Goal: Navigation & Orientation: Find specific page/section

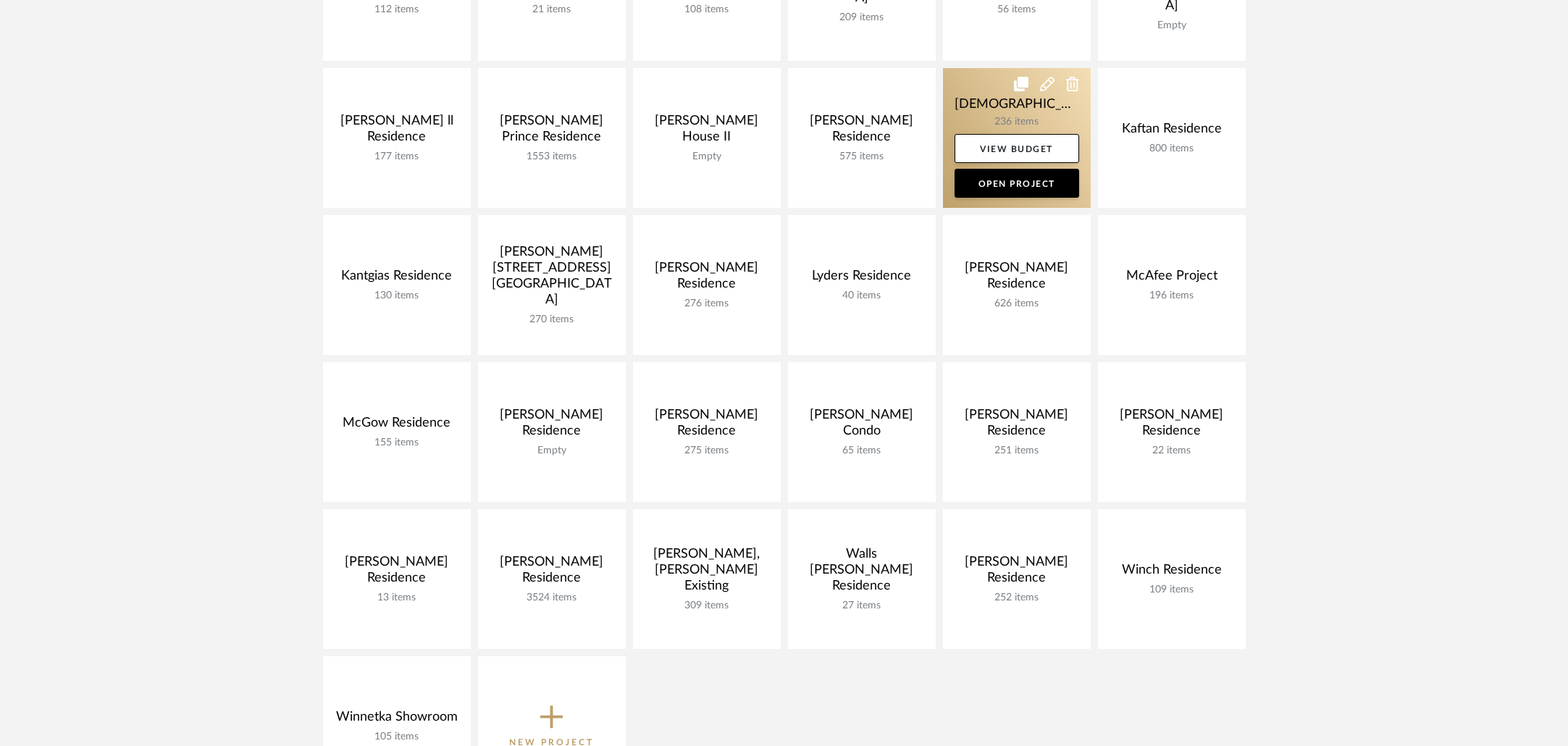
scroll to position [500, 0]
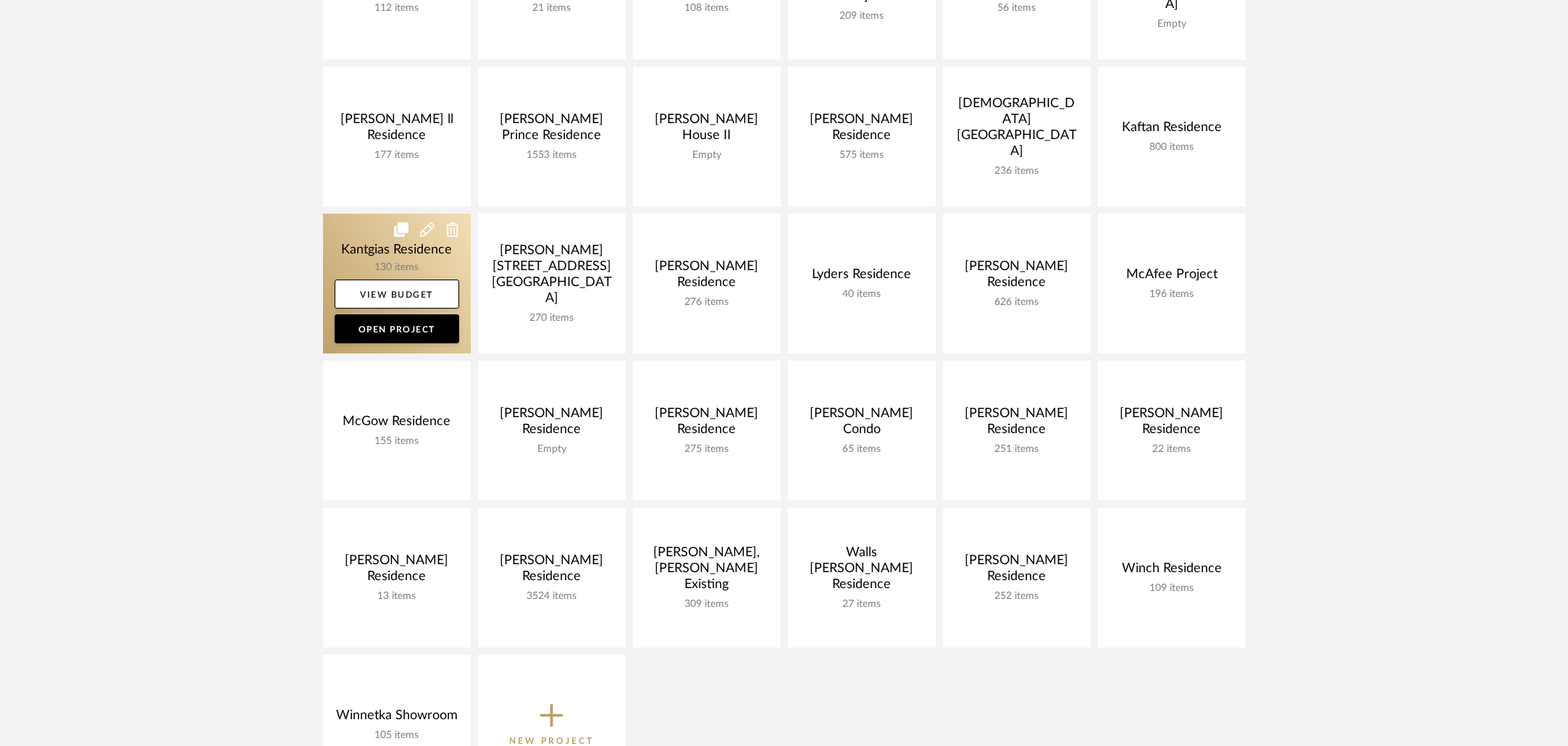
click at [410, 250] on link at bounding box center [396, 284] width 147 height 140
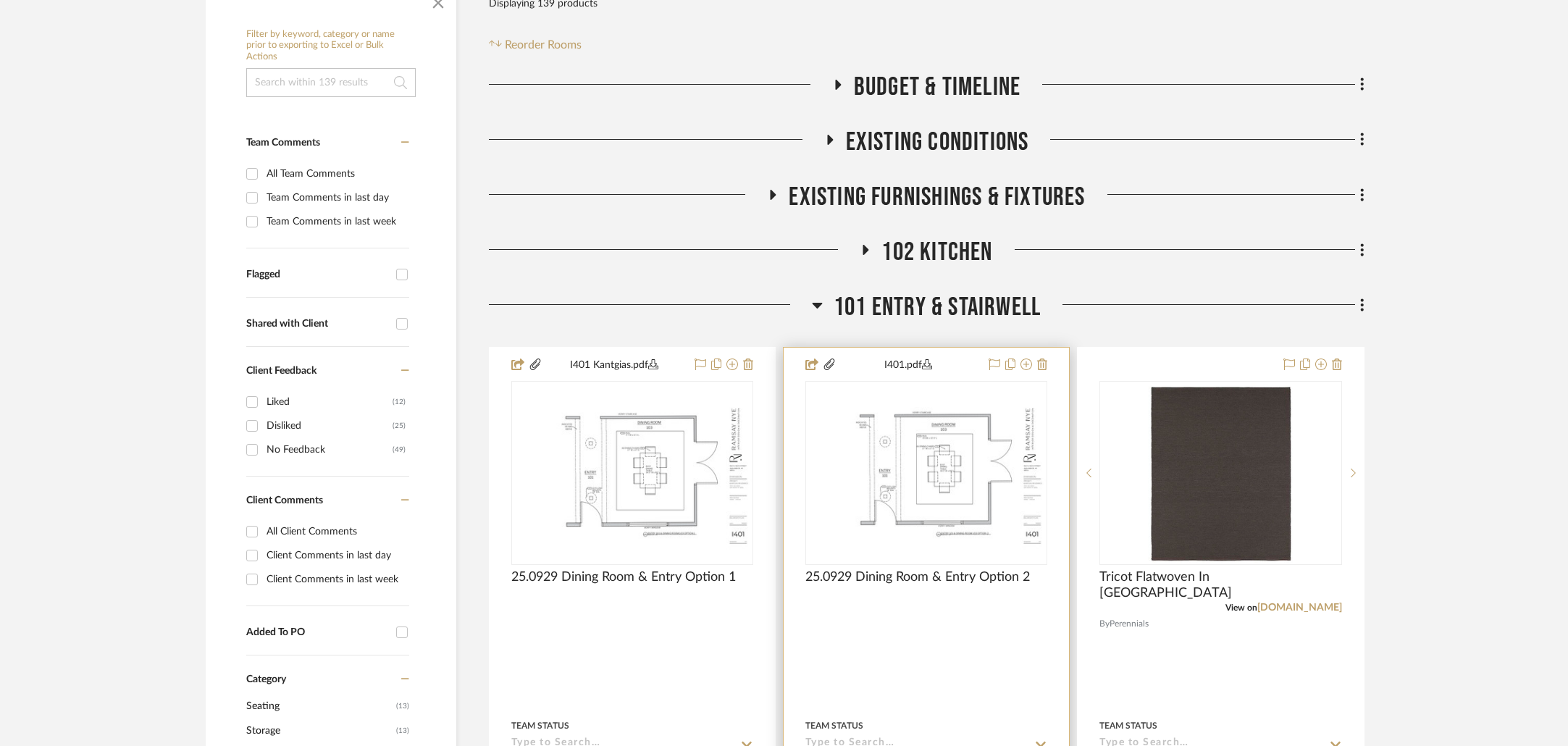
scroll to position [326, 0]
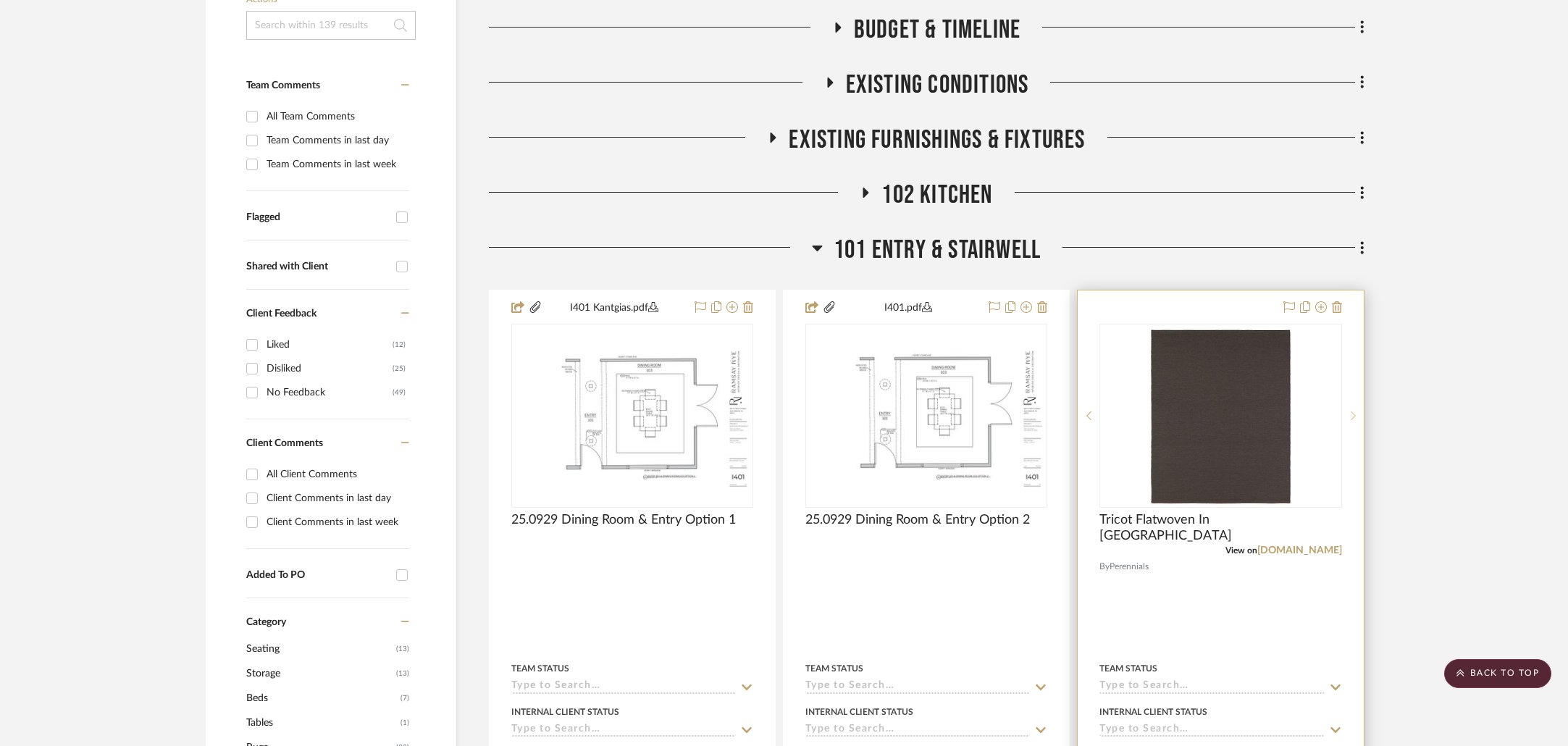
click at [1351, 408] on div at bounding box center [1353, 415] width 22 height 184
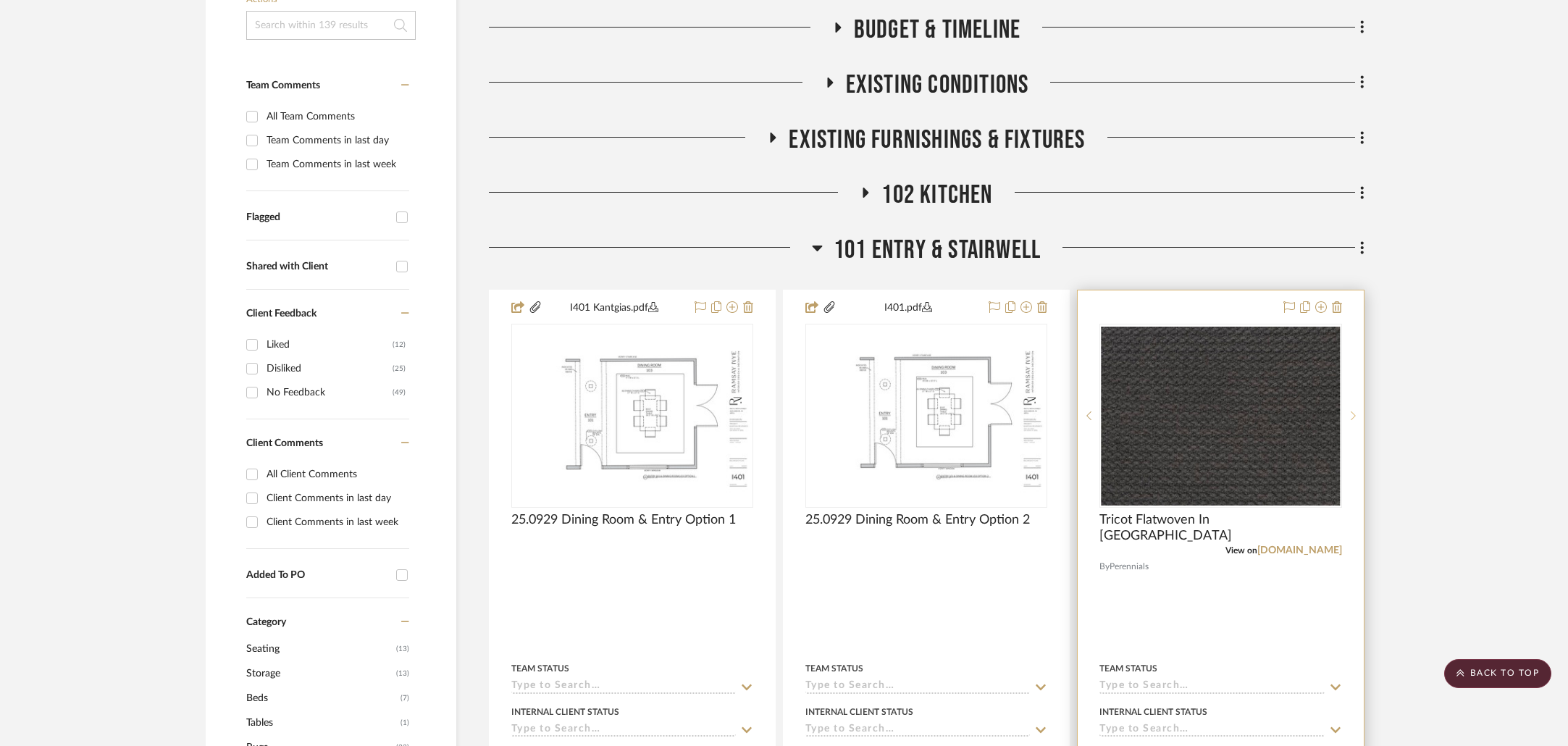
click at [1351, 408] on div at bounding box center [1353, 415] width 22 height 184
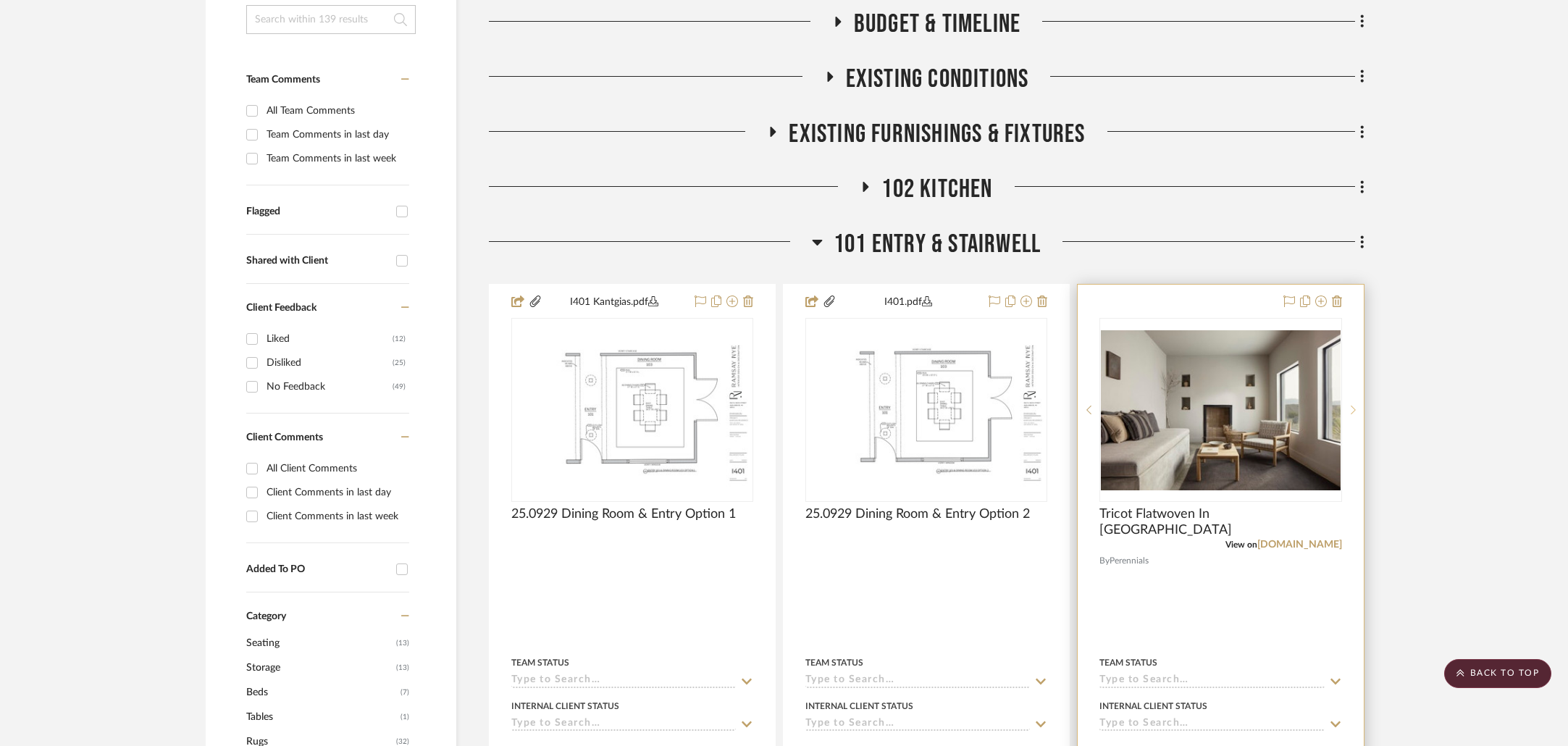
scroll to position [334, 0]
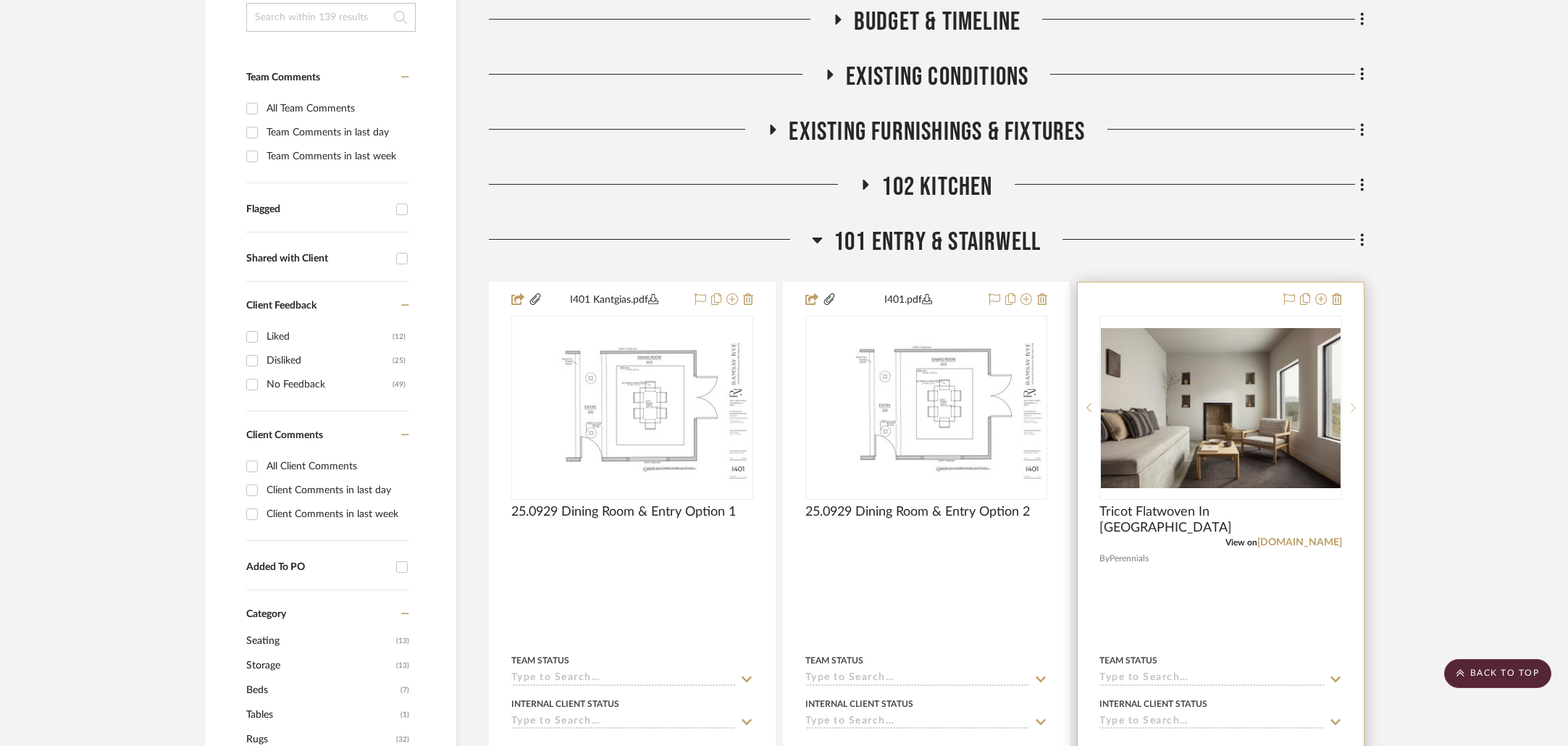
click at [1351, 409] on icon at bounding box center [1353, 408] width 5 height 10
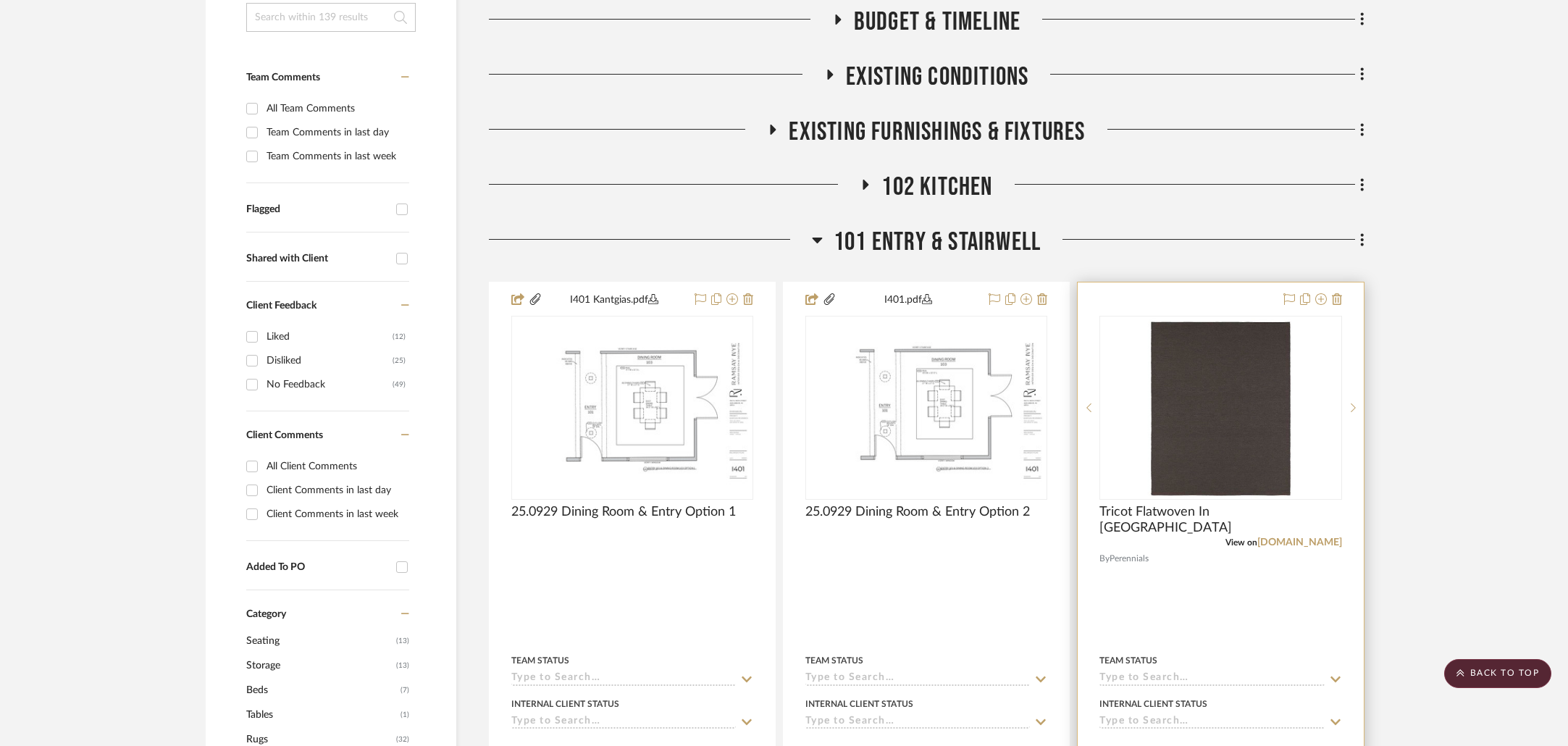
drag, startPoint x: 1351, startPoint y: 409, endPoint x: 1334, endPoint y: 414, distance: 17.7
click at [1351, 409] on icon at bounding box center [1353, 408] width 5 height 10
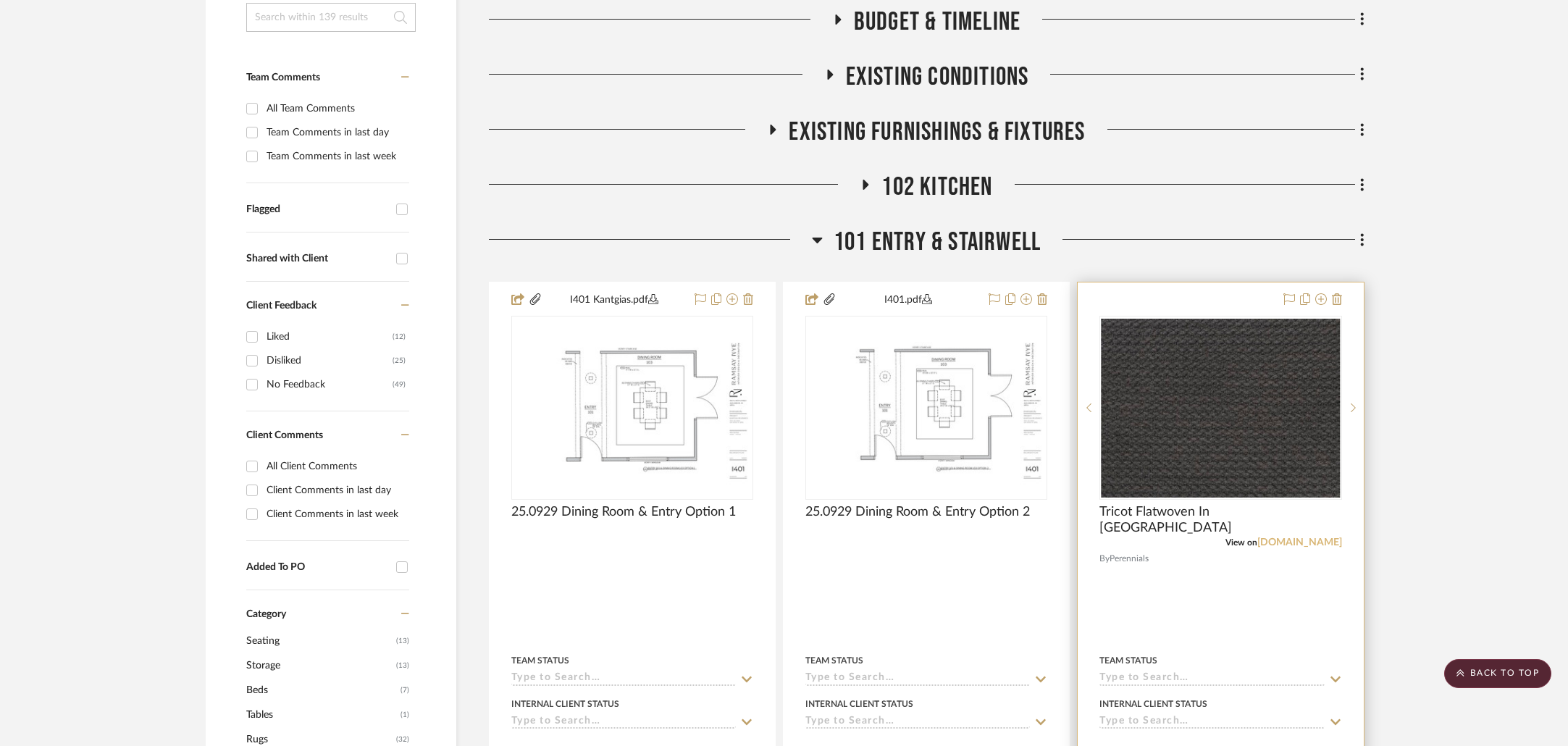
click at [1298, 543] on link "[DOMAIN_NAME]" at bounding box center [1299, 543] width 85 height 10
